Goal: Transaction & Acquisition: Download file/media

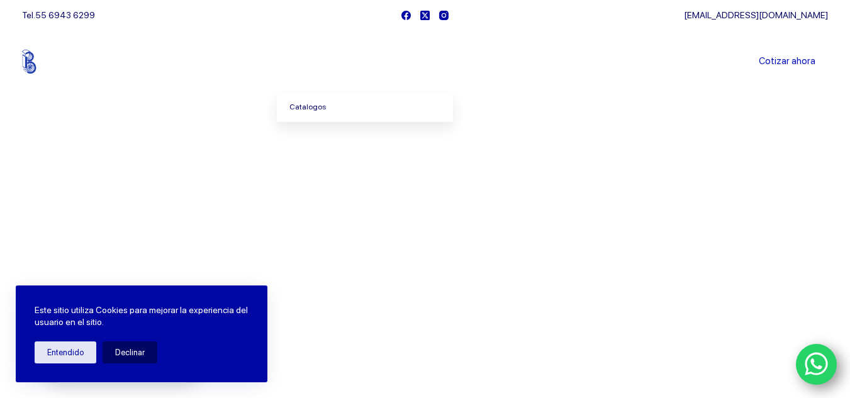
click at [324, 106] on link "Catalogos" at bounding box center [365, 107] width 176 height 29
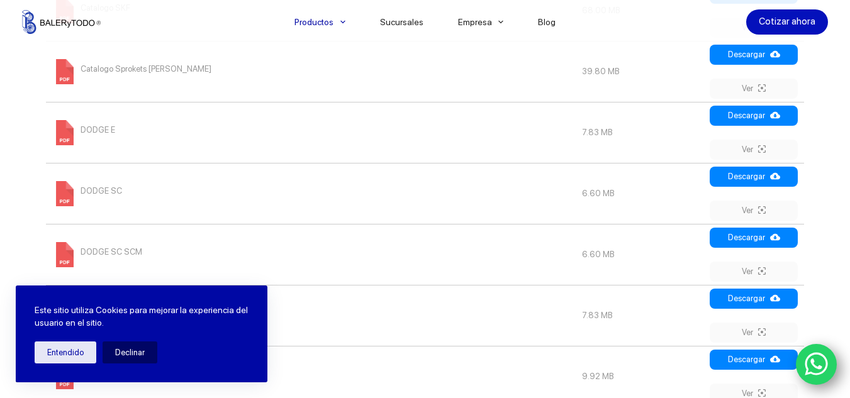
scroll to position [755, 0]
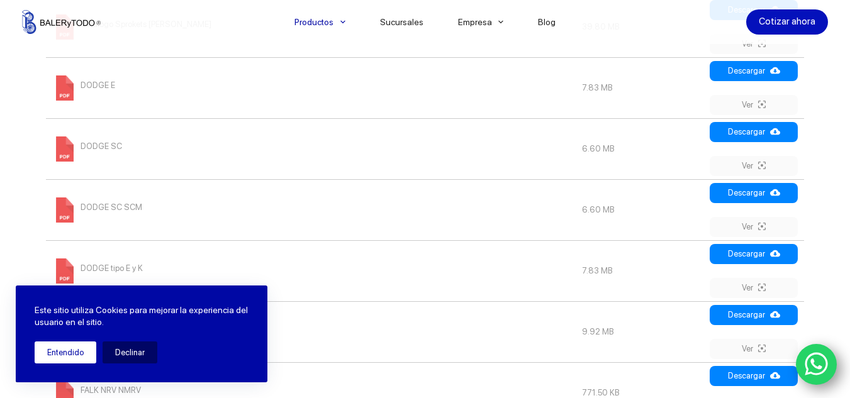
click at [66, 353] on button "Entendido" at bounding box center [66, 353] width 62 height 22
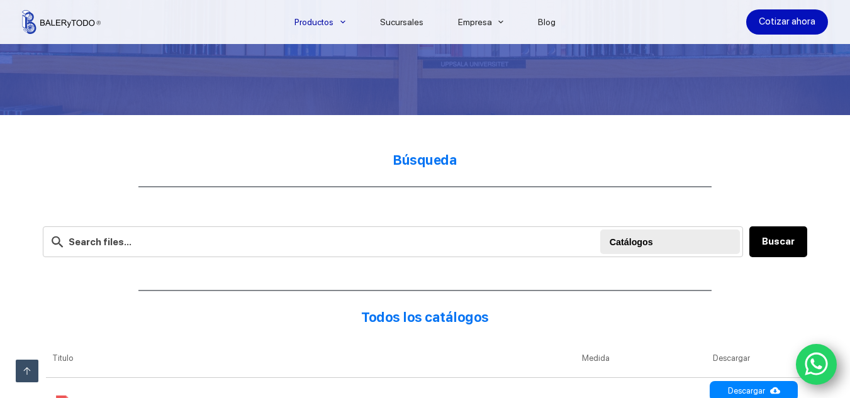
scroll to position [440, 0]
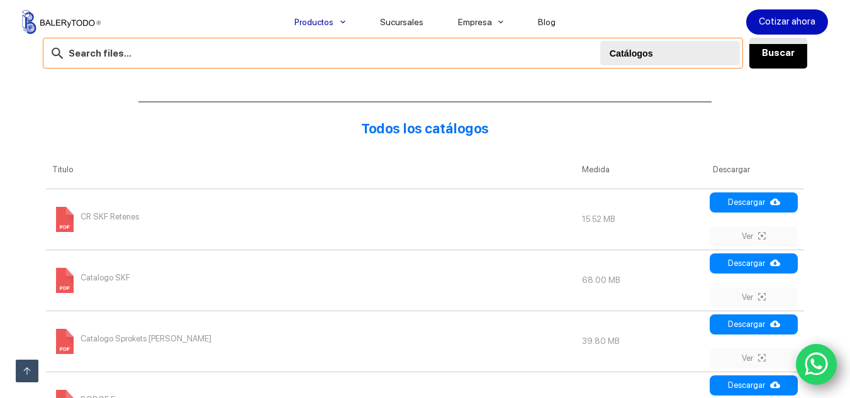
click at [192, 59] on input "text" at bounding box center [393, 53] width 701 height 31
type input "seguro"
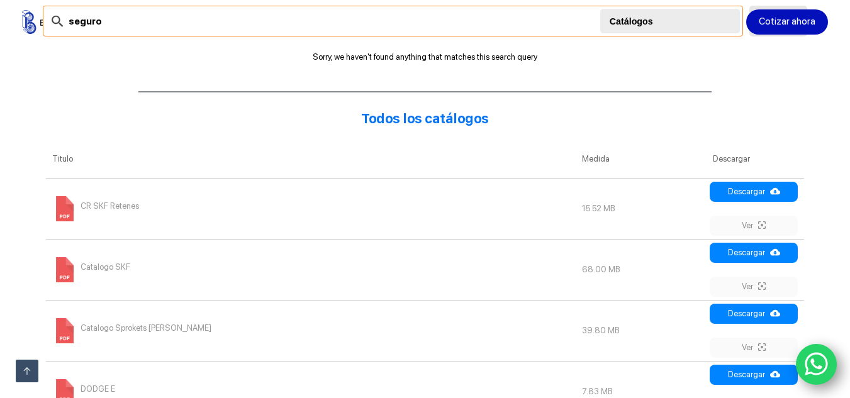
scroll to position [503, 0]
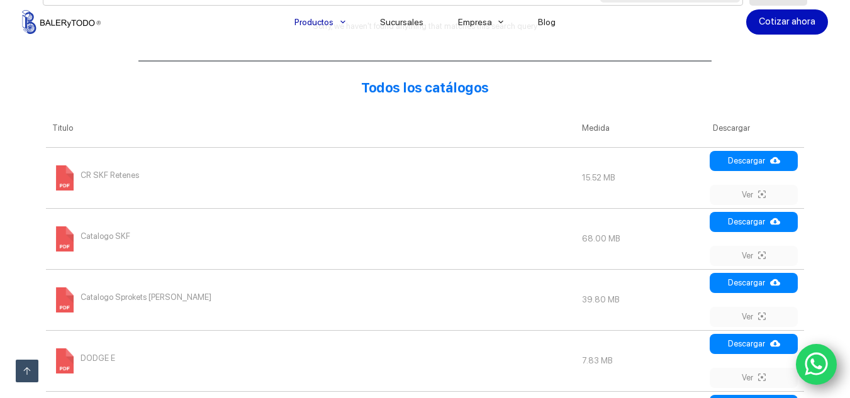
click at [67, 177] on span at bounding box center [64, 177] width 25 height 25
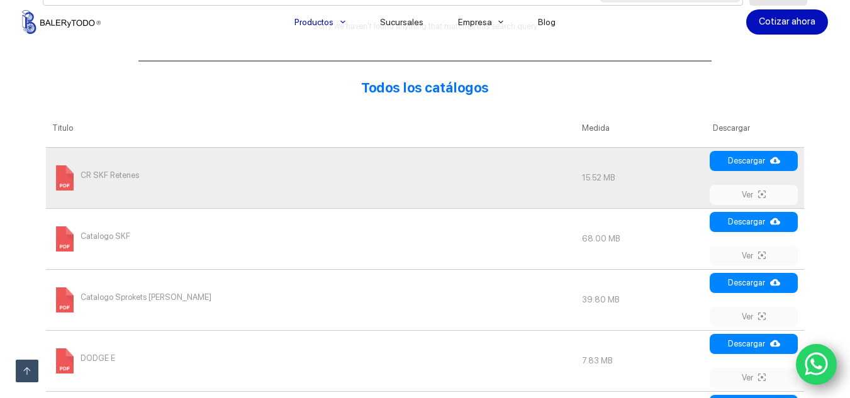
click at [99, 176] on span "CR SKF Retenes" at bounding box center [110, 175] width 58 height 20
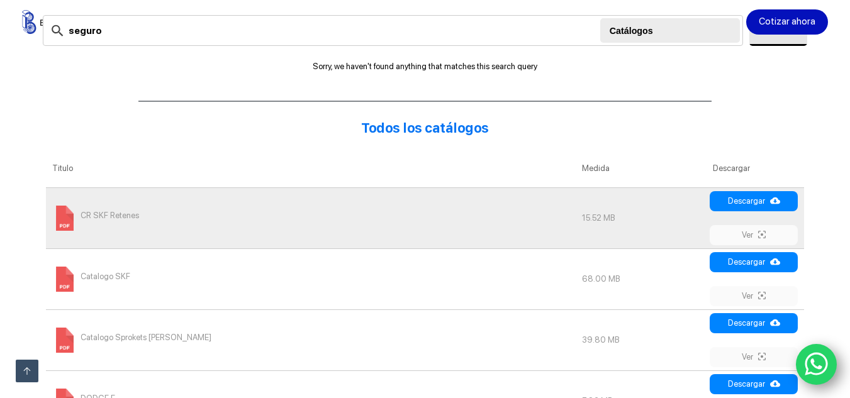
scroll to position [440, 0]
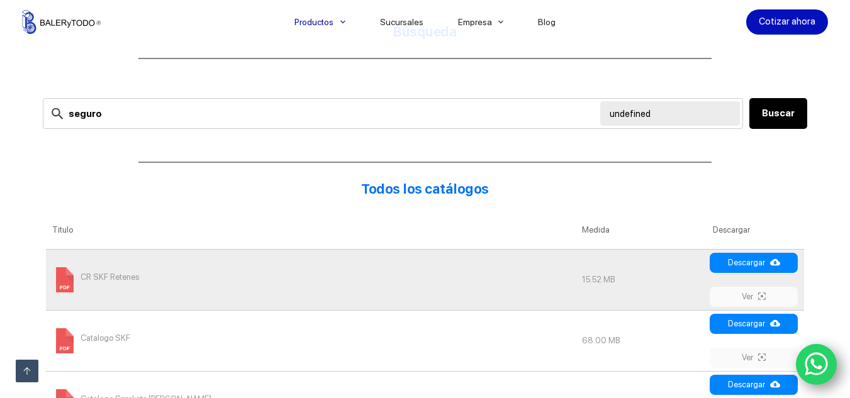
scroll to position [377, 0]
